Goal: Obtain resource: Obtain resource

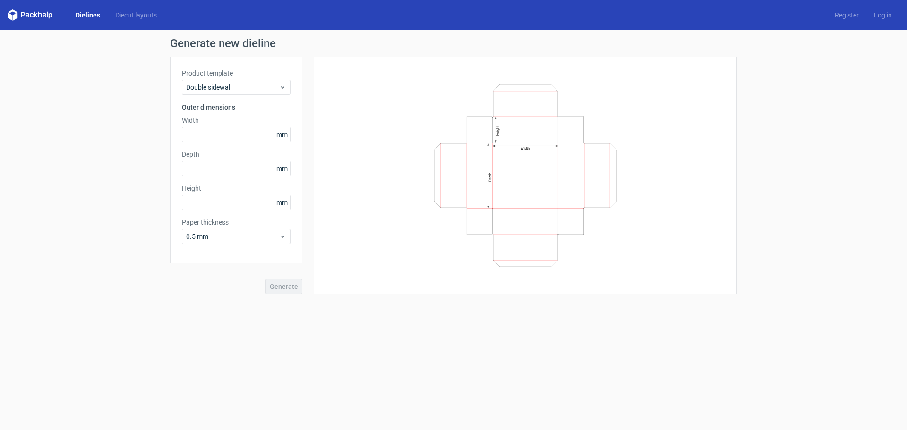
click at [81, 13] on link "Dielines" at bounding box center [88, 14] width 40 height 9
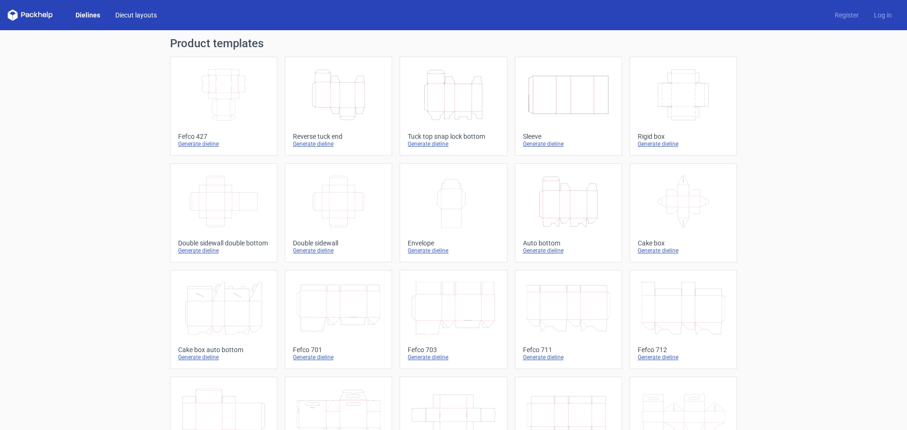
click at [151, 12] on link "Diecut layouts" at bounding box center [136, 14] width 57 height 9
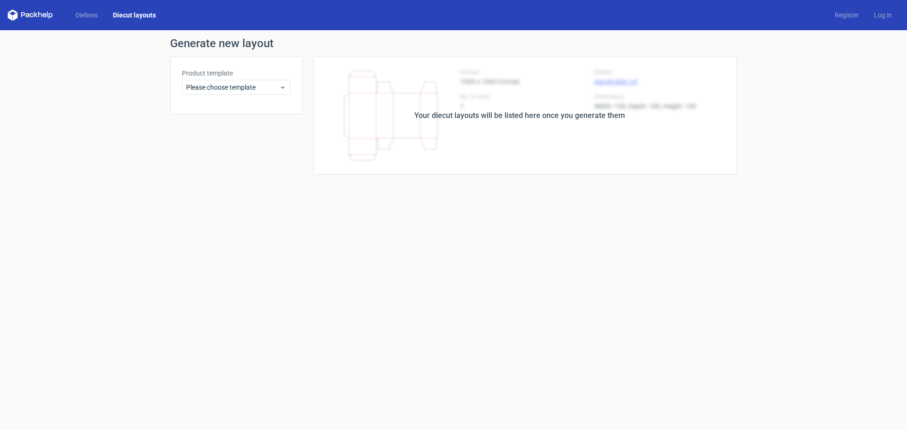
click at [116, 12] on link "Diecut layouts" at bounding box center [134, 14] width 58 height 9
click at [100, 13] on link "Dielines" at bounding box center [86, 14] width 37 height 9
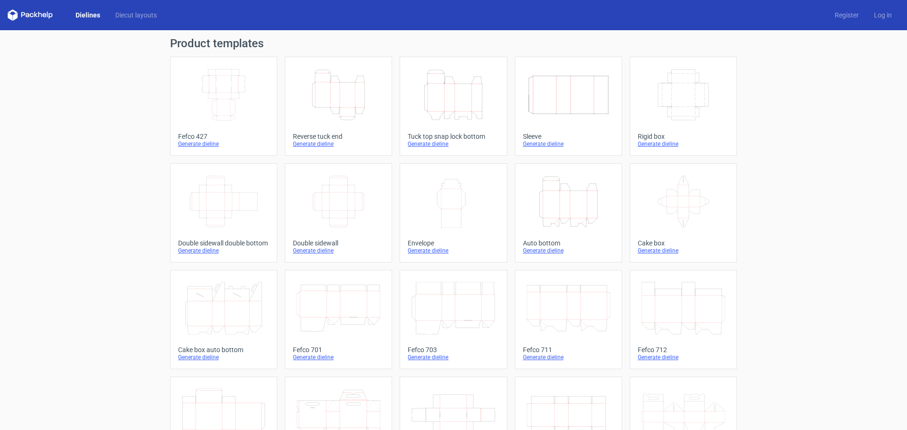
click at [189, 143] on div "Generate dieline" at bounding box center [223, 144] width 91 height 8
click at [160, 17] on link "Diecut layouts" at bounding box center [136, 14] width 57 height 9
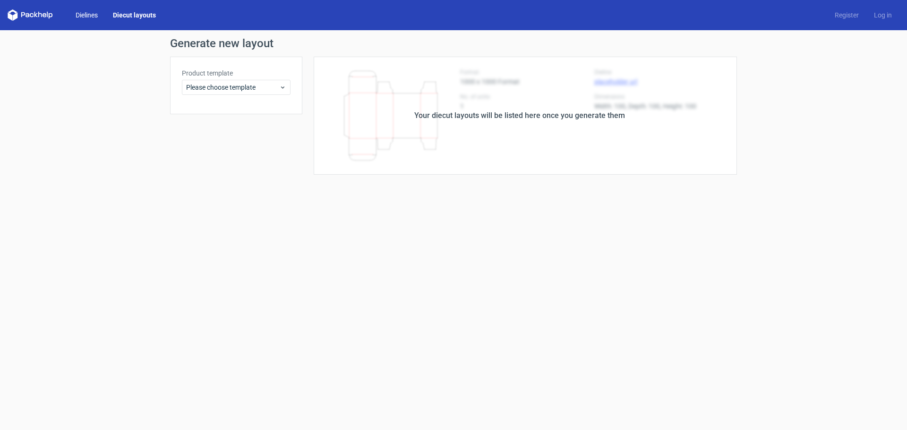
click at [105, 11] on link "Dielines" at bounding box center [86, 14] width 37 height 9
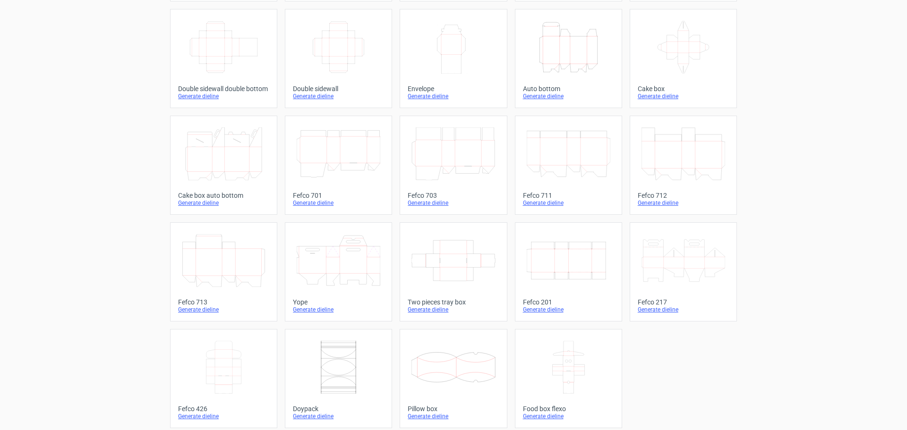
scroll to position [160, 0]
